Goal: Information Seeking & Learning: Learn about a topic

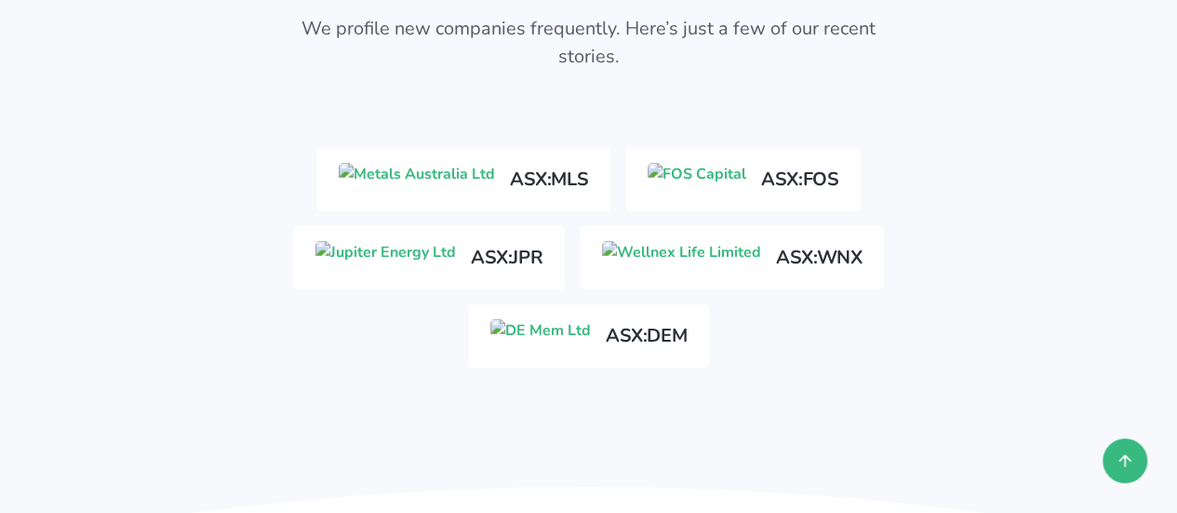
scroll to position [2233, 0]
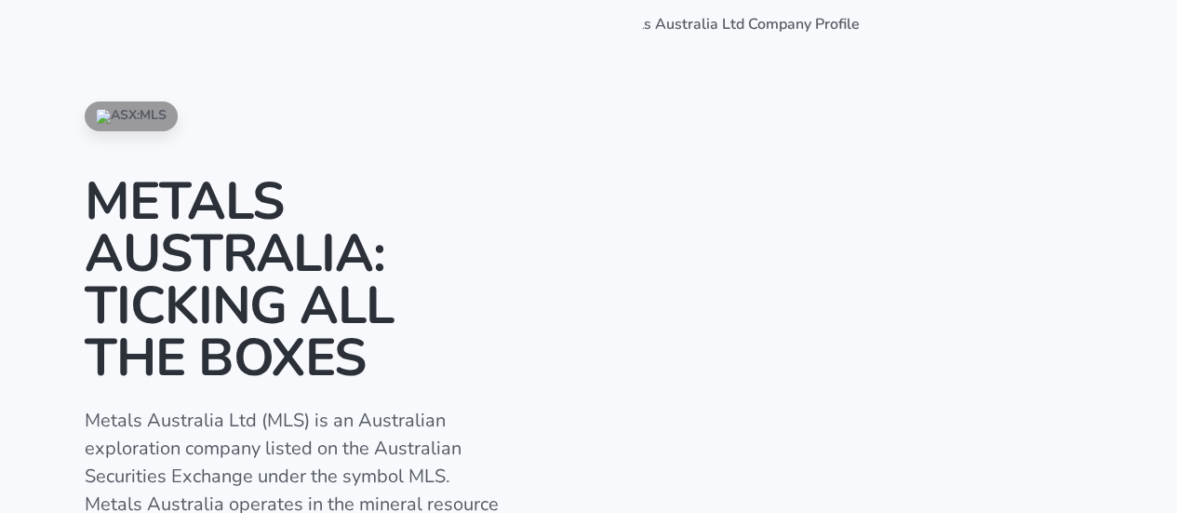
scroll to position [93, 0]
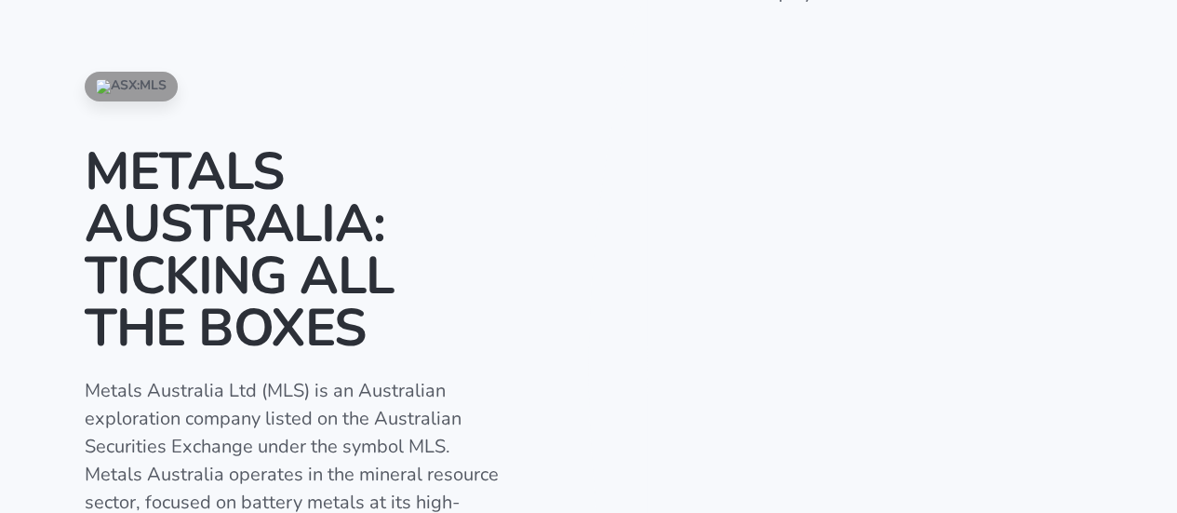
click at [277, 394] on p "Metals Australia Ltd (MLS) is an Australian exploration company listed on the A…" at bounding box center [294, 516] width 419 height 279
copy p "MLS"
drag, startPoint x: 87, startPoint y: 388, endPoint x: 304, endPoint y: 388, distance: 216.8
click at [304, 389] on p "Metals Australia Ltd (MLS) is an Australian exploration company listed on the A…" at bounding box center [294, 516] width 419 height 279
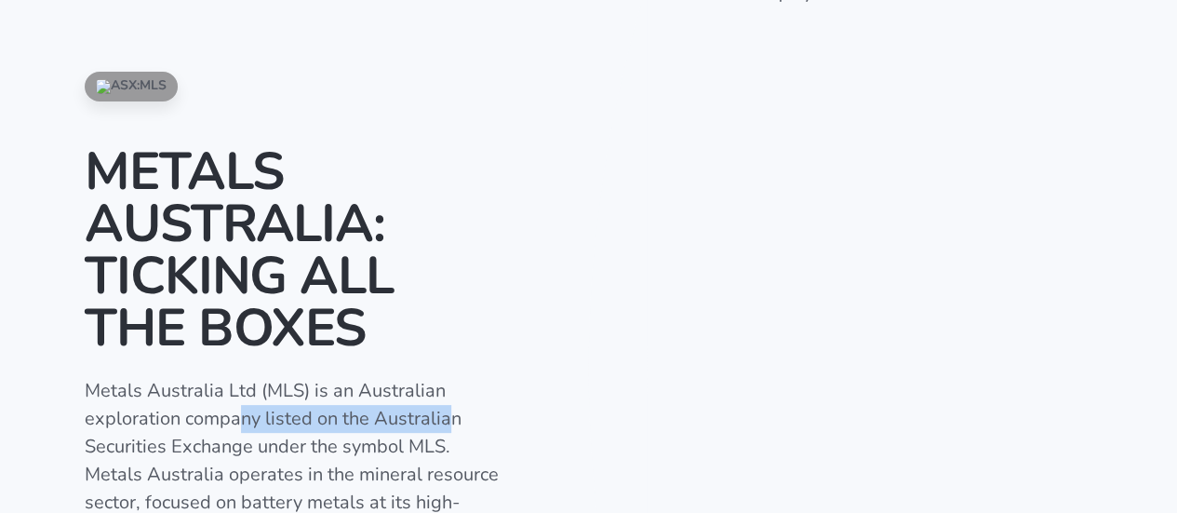
copy p "Metals Australia Ltd (MLS)"
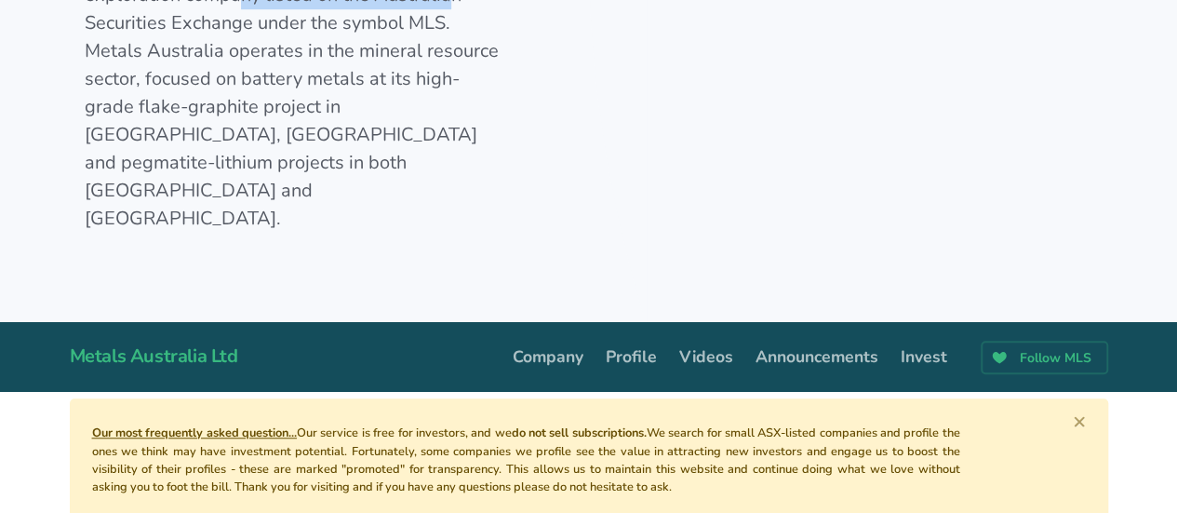
scroll to position [558, 0]
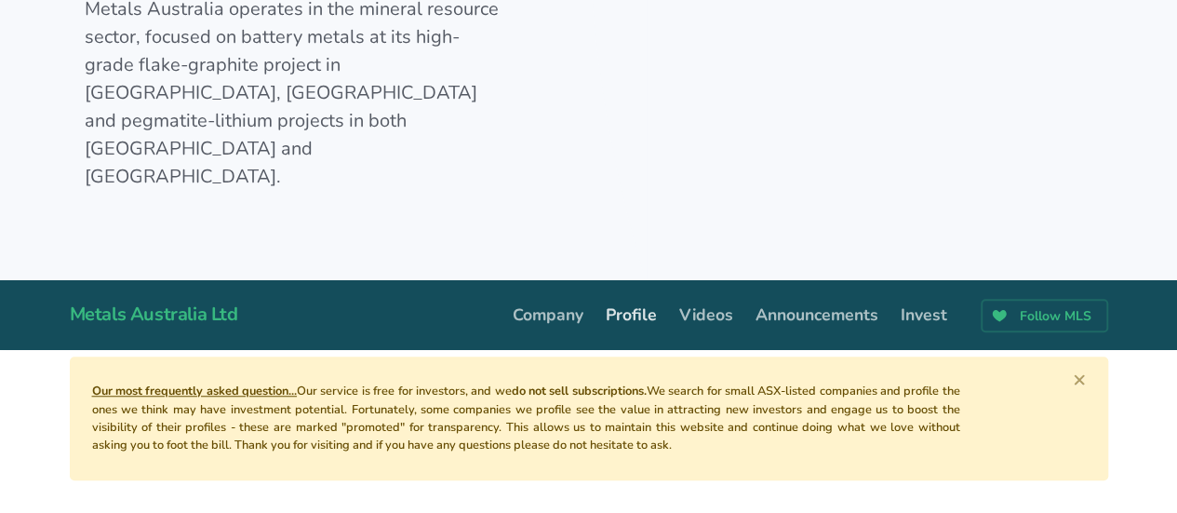
click at [623, 295] on link "Profile" at bounding box center [632, 314] width 74 height 39
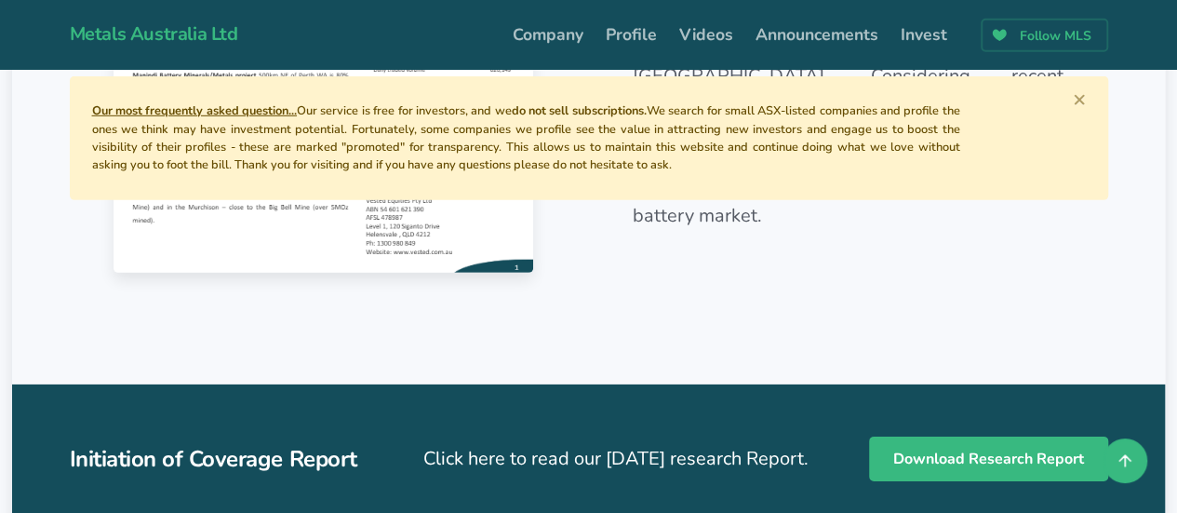
scroll to position [2795, 0]
